Goal: Information Seeking & Learning: Find specific page/section

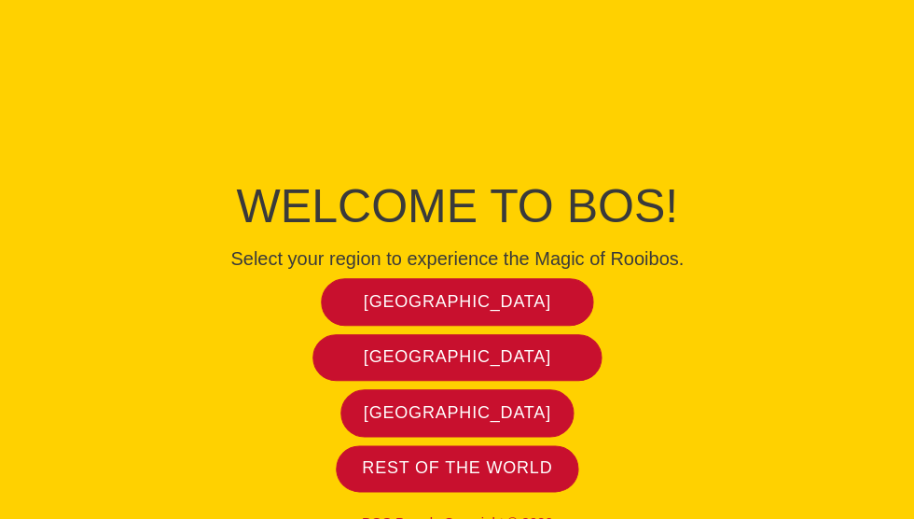
scroll to position [36, 0]
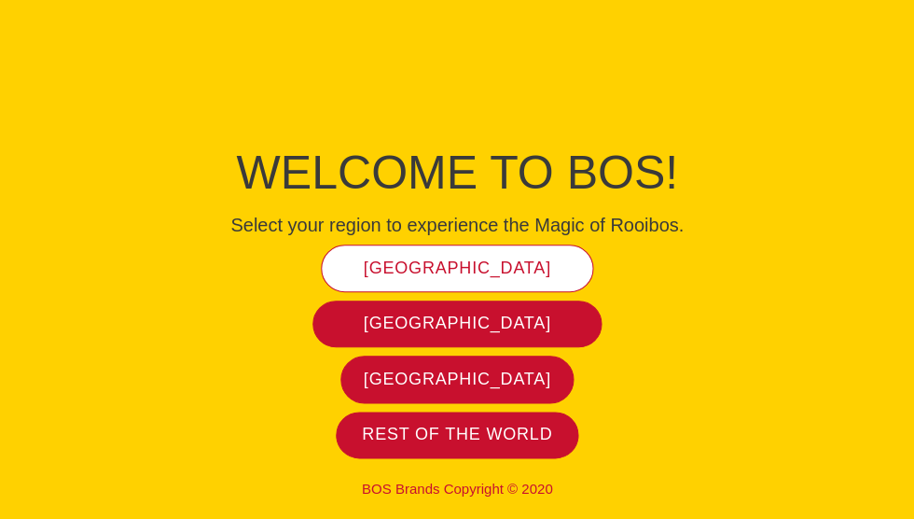
click at [461, 259] on span "[GEOGRAPHIC_DATA]" at bounding box center [457, 267] width 187 height 21
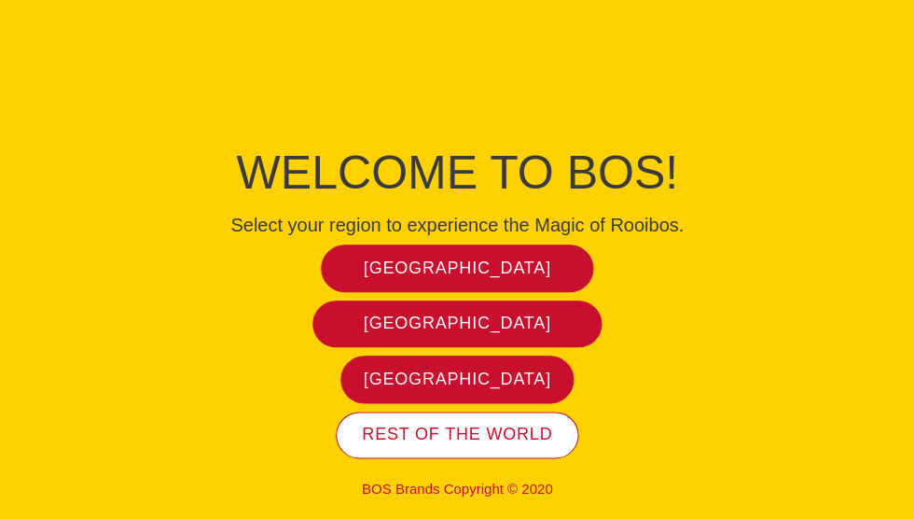
click at [444, 431] on span "Rest of the world" at bounding box center [457, 433] width 190 height 21
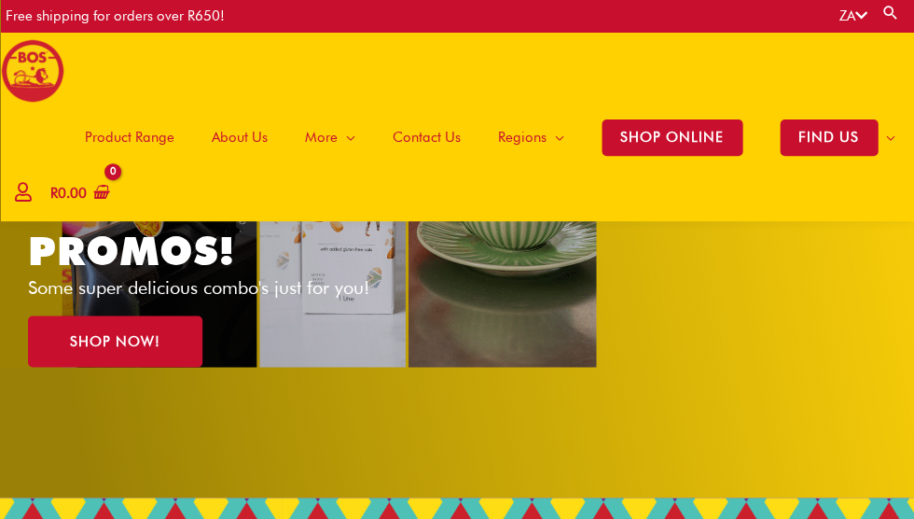
scroll to position [235, 0]
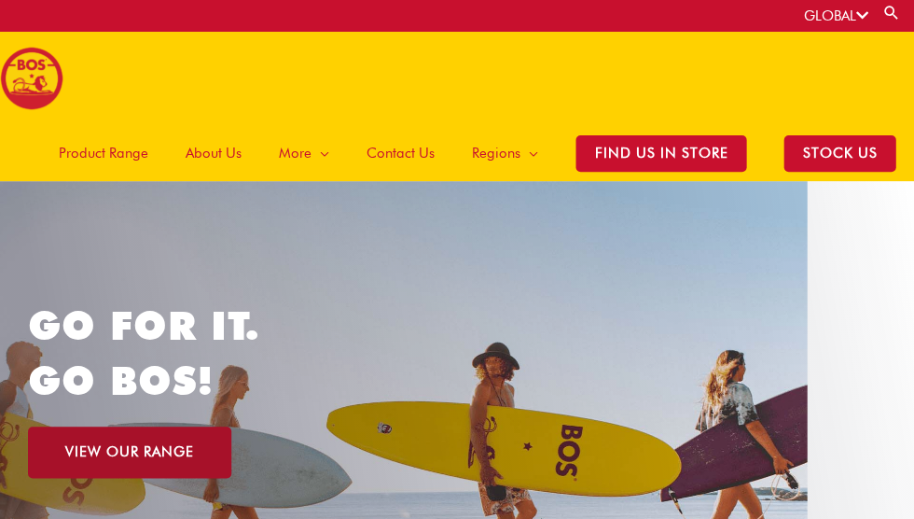
click at [116, 446] on span "VIEW OUR RANGE" at bounding box center [129, 452] width 129 height 14
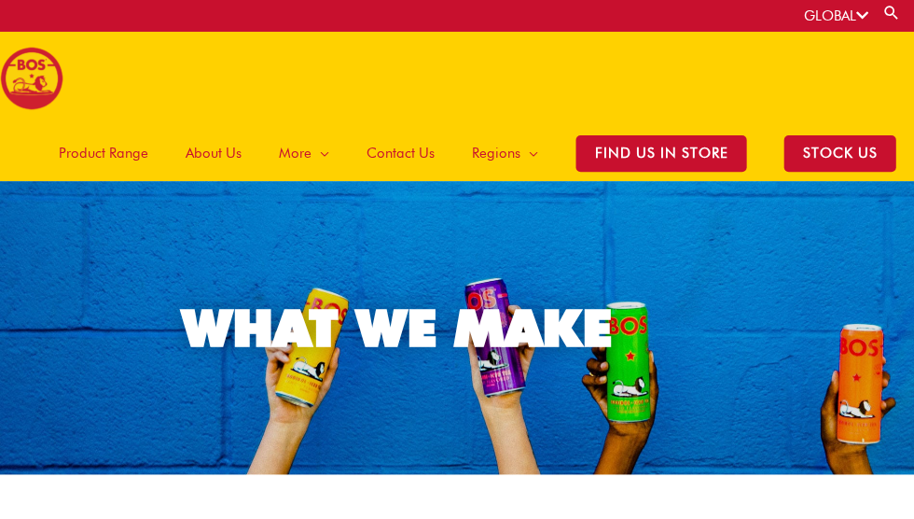
click at [889, 9] on link "Search" at bounding box center [890, 13] width 19 height 18
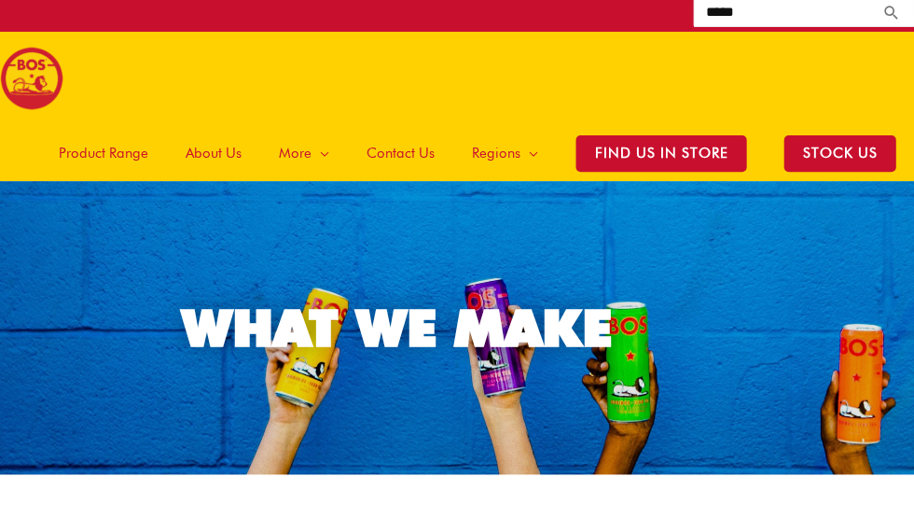
type input "*****"
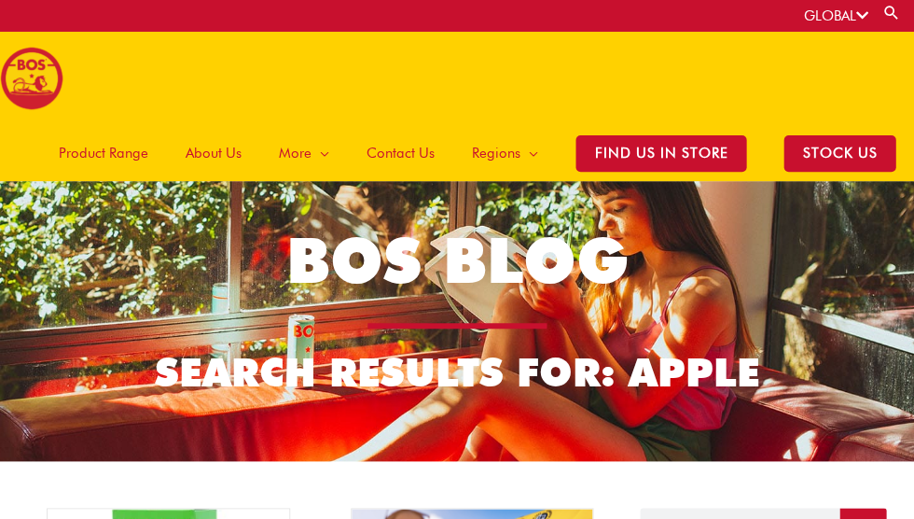
click at [884, 7] on link "Search" at bounding box center [890, 13] width 19 height 18
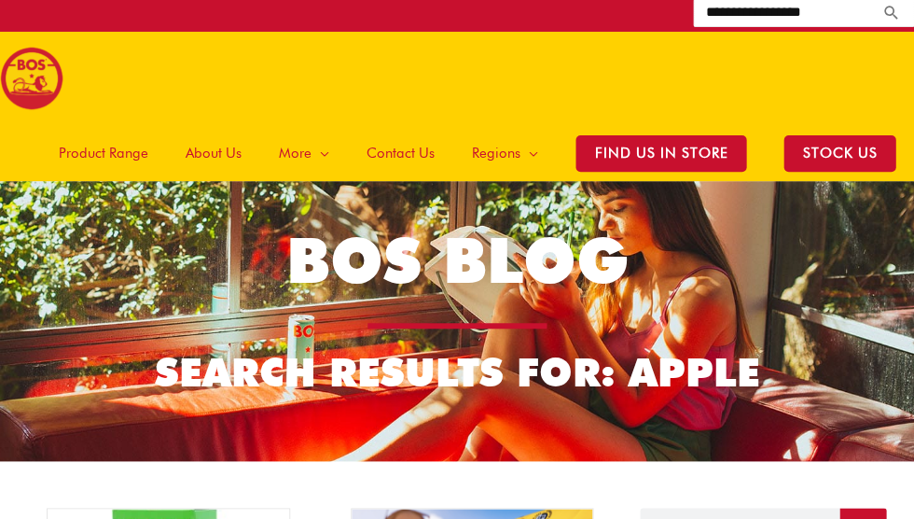
type input "**********"
click at [888, 10] on link "Search" at bounding box center [890, 13] width 19 height 18
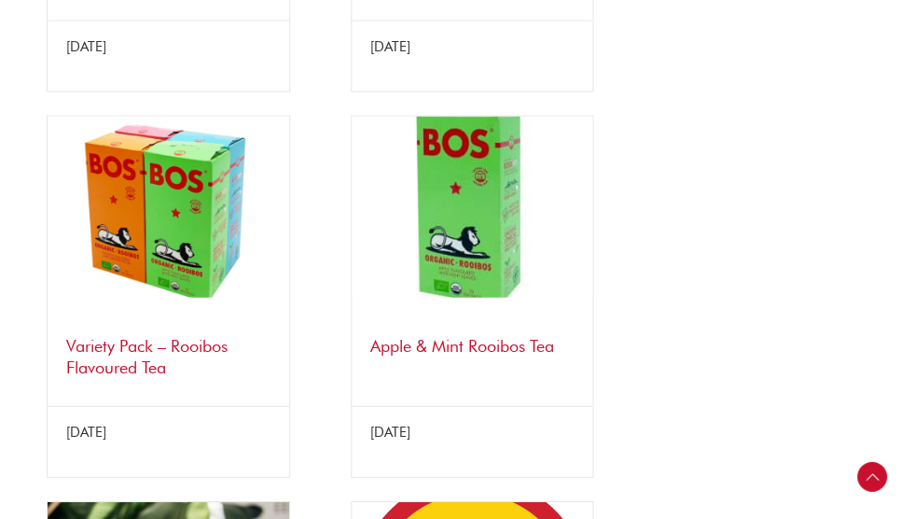
scroll to position [1569, 0]
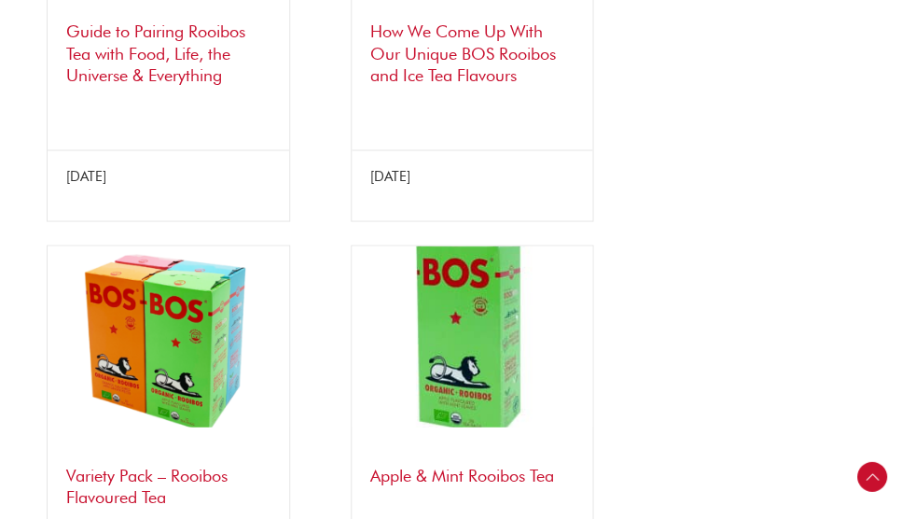
click at [485, 337] on img at bounding box center [473, 335] width 242 height 181
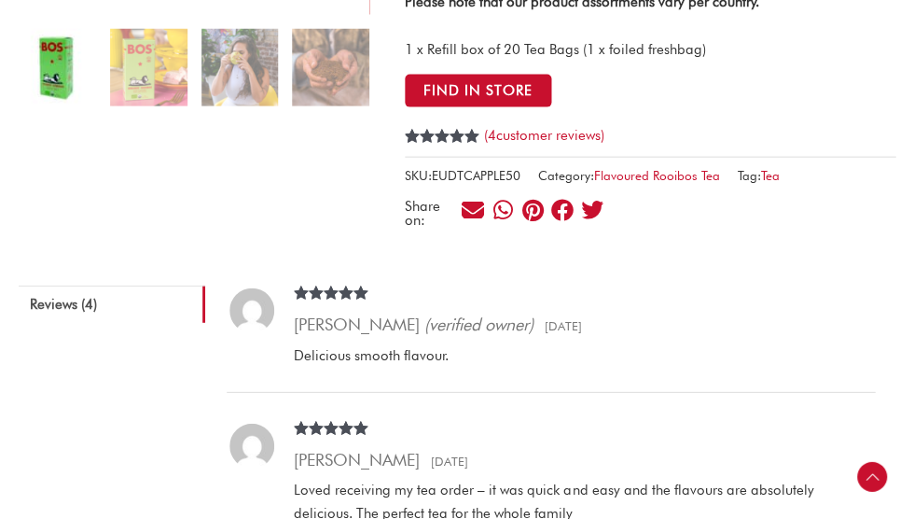
scroll to position [309, 0]
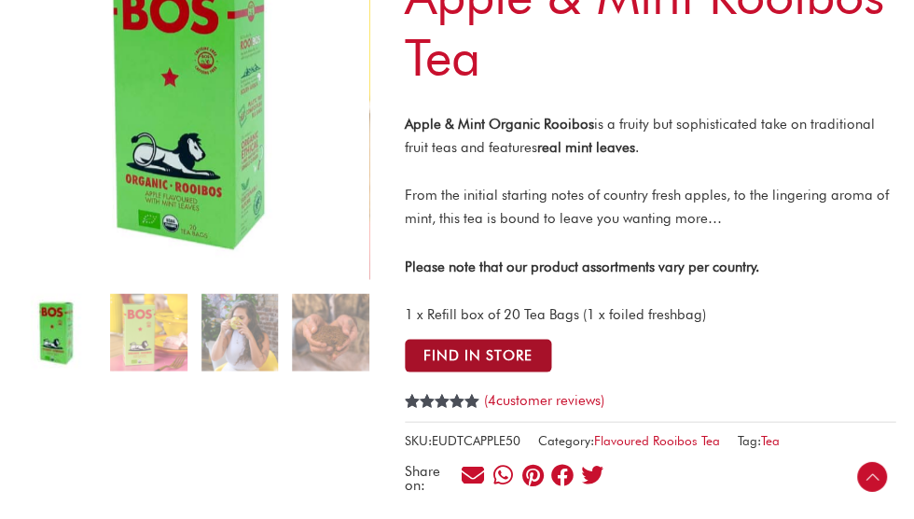
click at [470, 347] on button "Find in Store" at bounding box center [478, 355] width 146 height 33
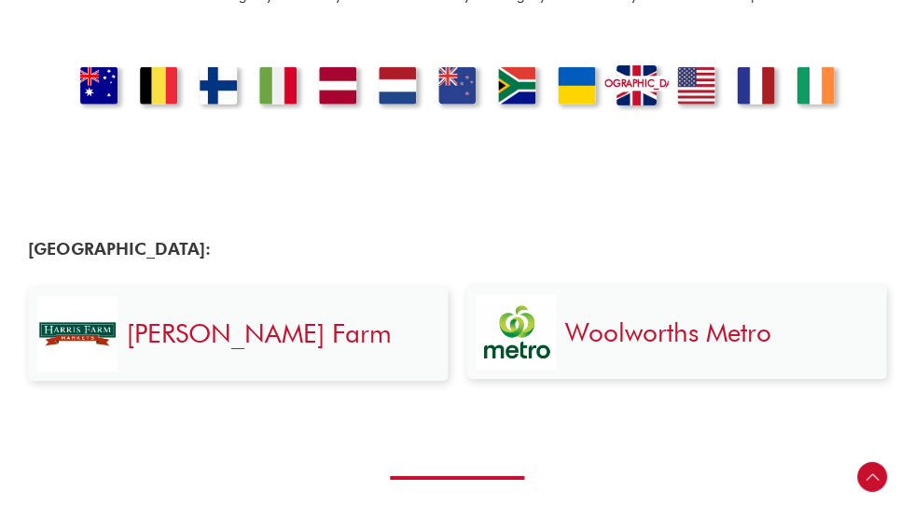
click at [623, 89] on link "[GEOGRAPHIC_DATA]" at bounding box center [635, 88] width 63 height 46
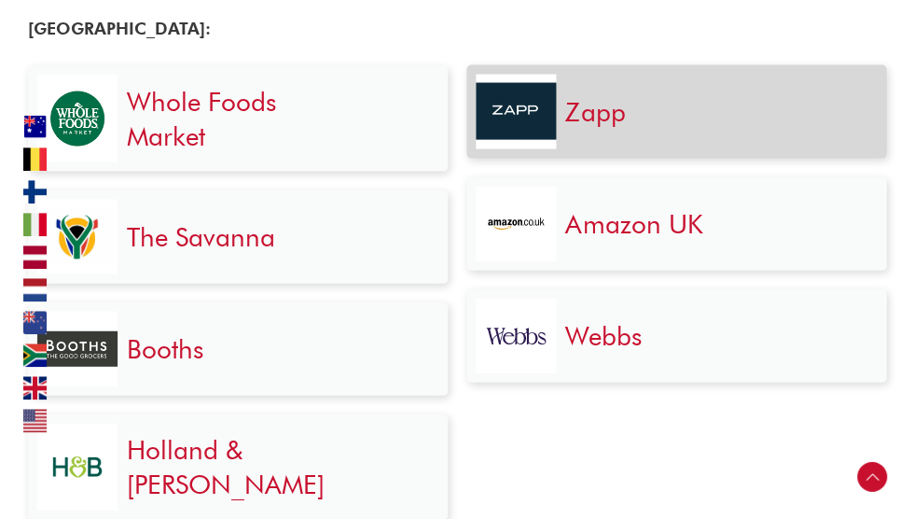
scroll to position [4077, 0]
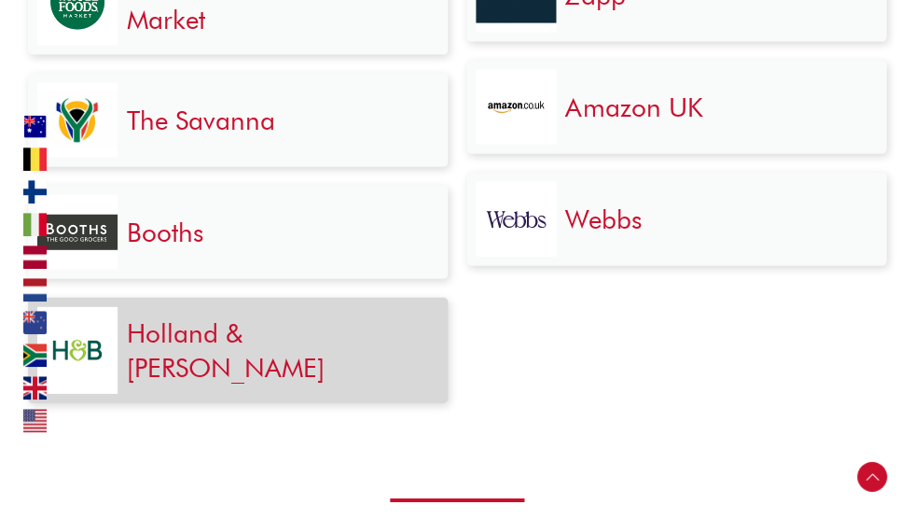
click at [385, 342] on h3 "Holland & [PERSON_NAME]" at bounding box center [278, 350] width 302 height 68
